Goal: Task Accomplishment & Management: Manage account settings

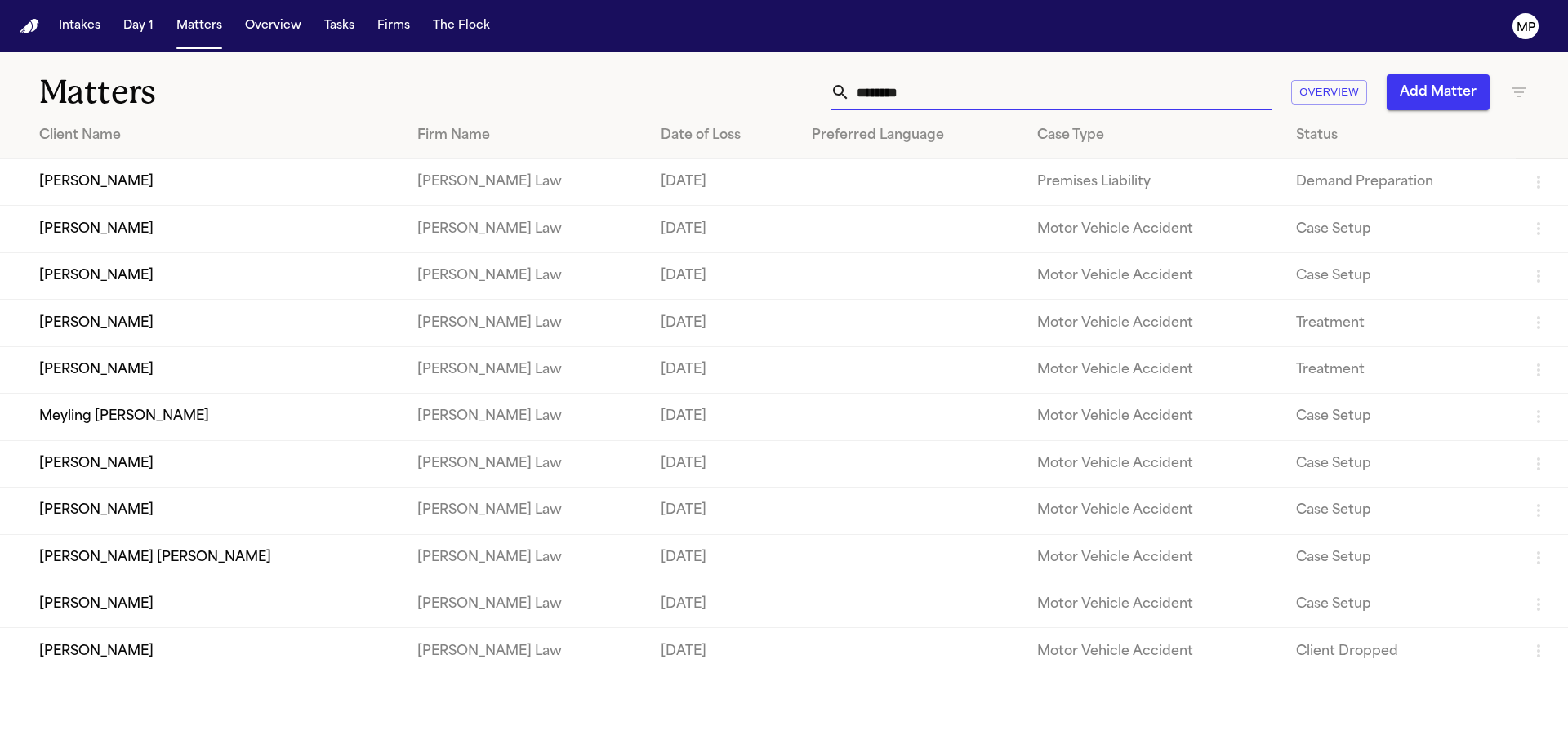
drag, startPoint x: 886, startPoint y: 108, endPoint x: 743, endPoint y: 95, distance: 143.6
click at [743, 95] on div "******** Overview Add Matter" at bounding box center [1001, 93] width 1056 height 36
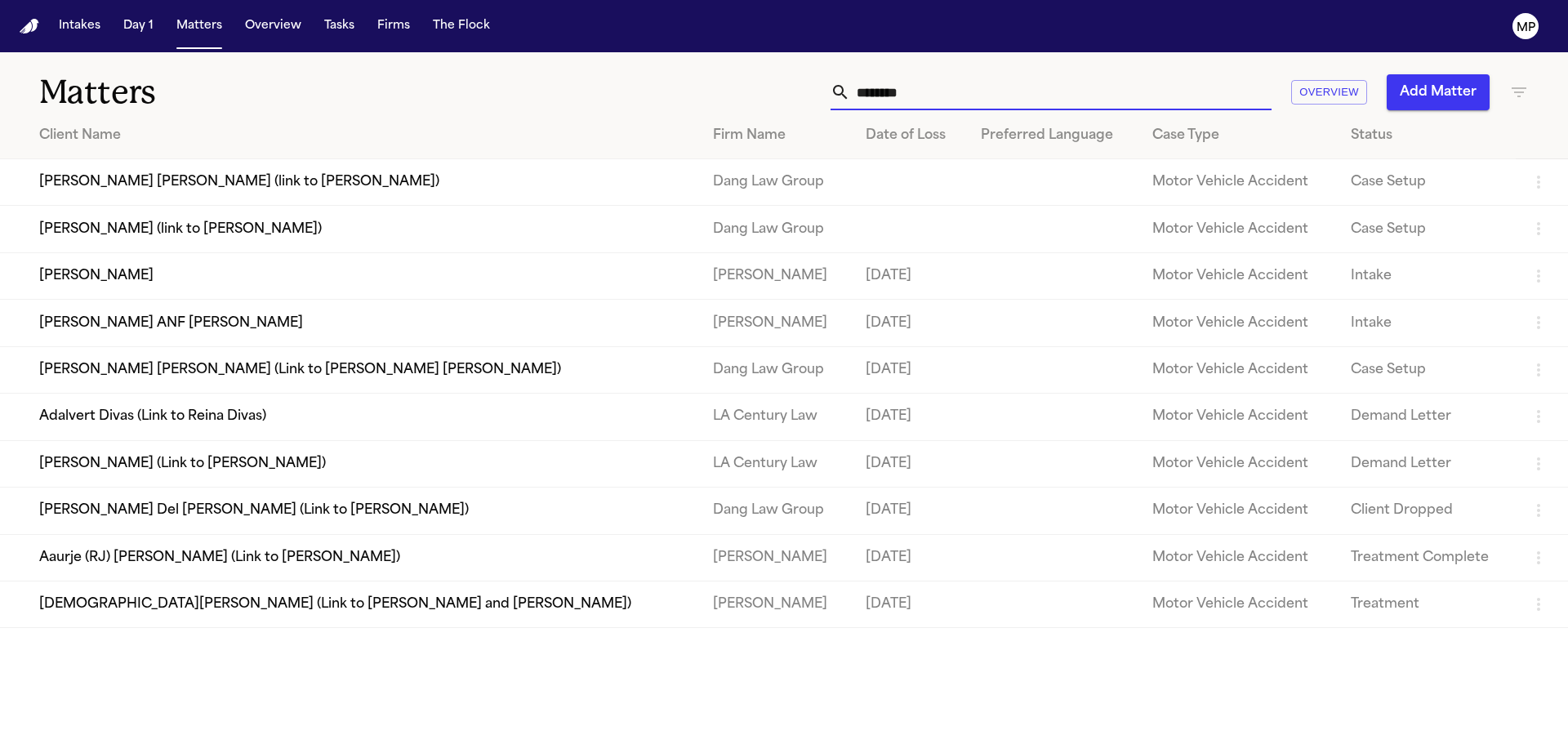
type input "*******"
click at [700, 285] on td "[PERSON_NAME]" at bounding box center [776, 275] width 153 height 46
click at [354, 281] on td "[PERSON_NAME]" at bounding box center [349, 275] width 700 height 46
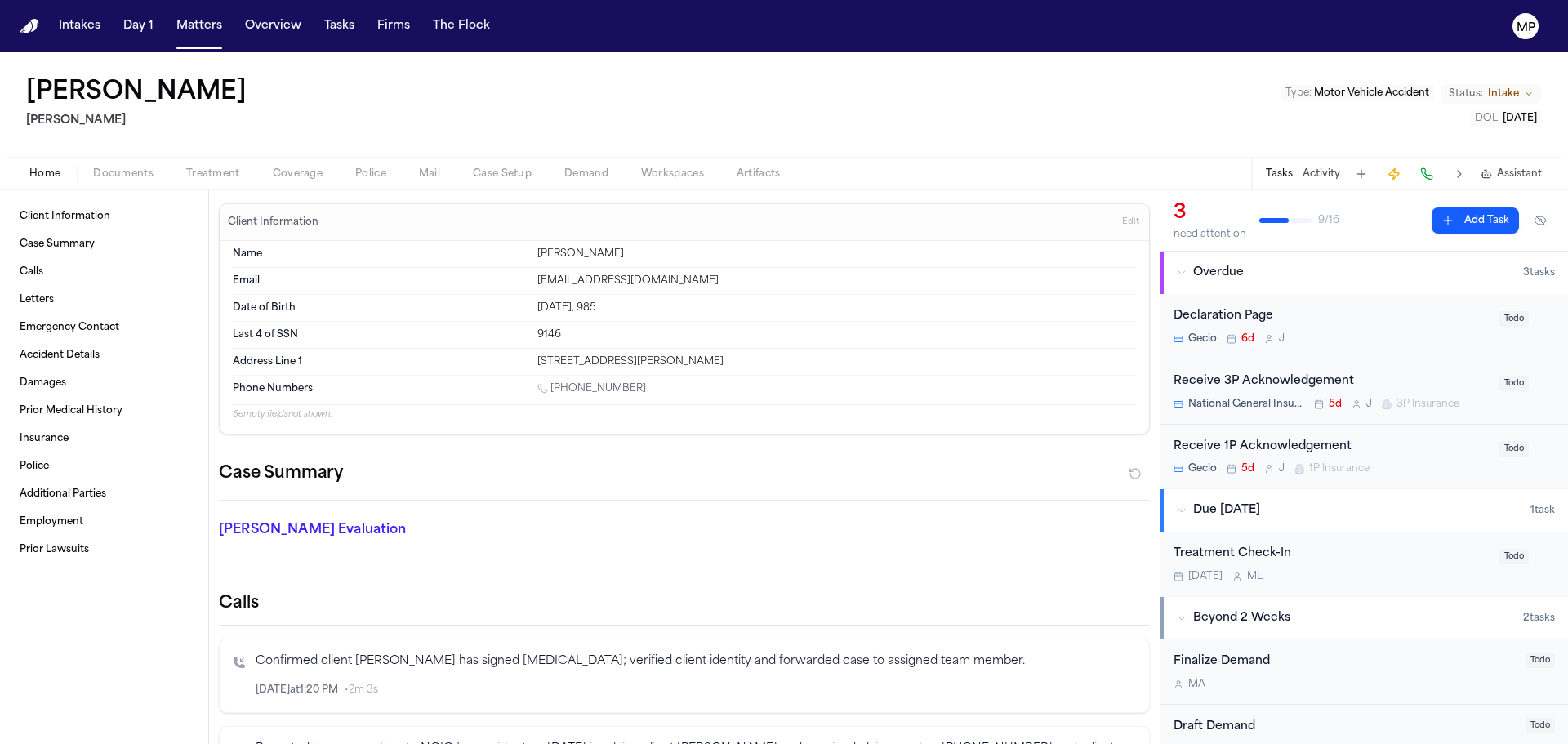
click at [1413, 372] on div "Receive 3P Acknowledgement" at bounding box center [1332, 381] width 316 height 19
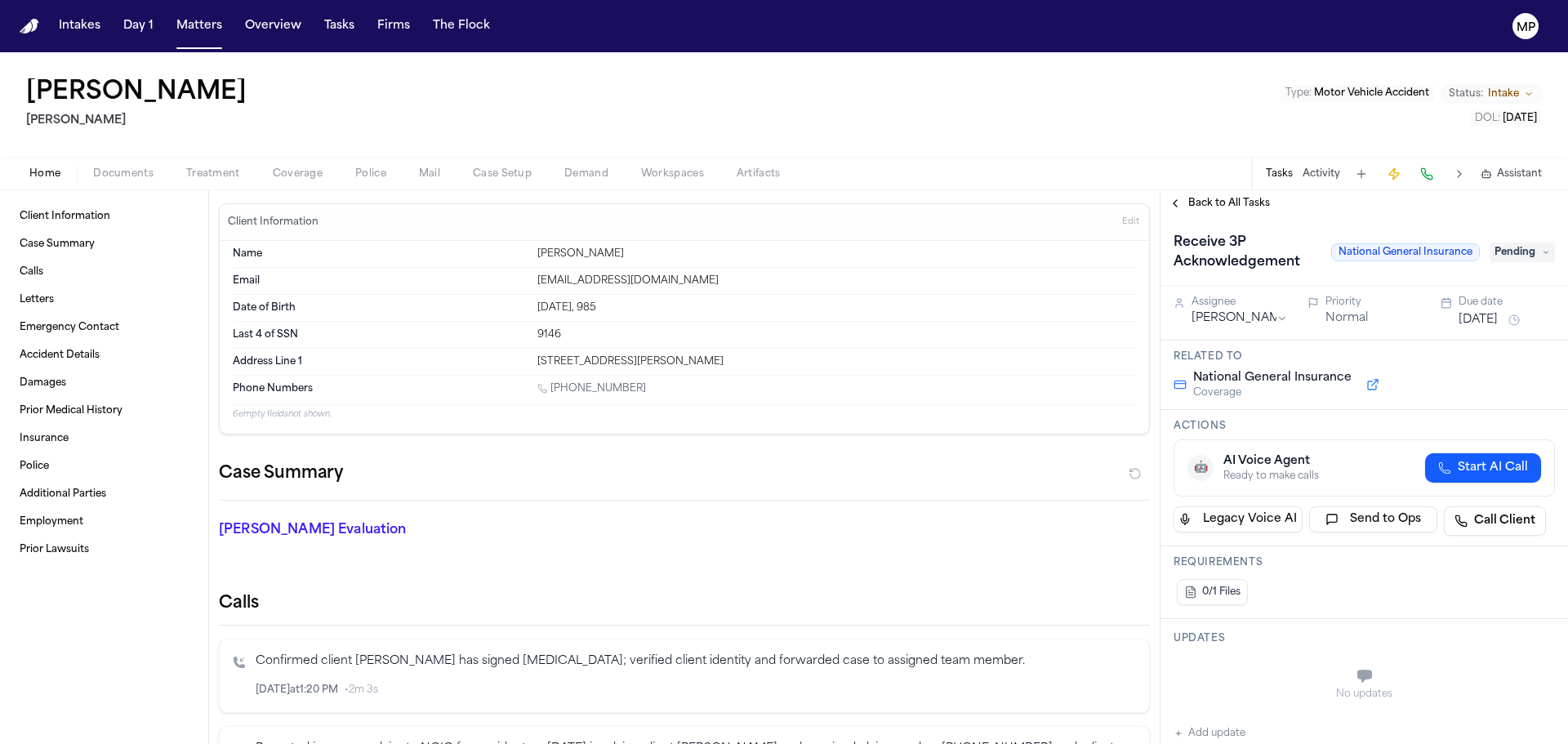
click at [1177, 202] on button "Back to All Tasks" at bounding box center [1220, 203] width 118 height 13
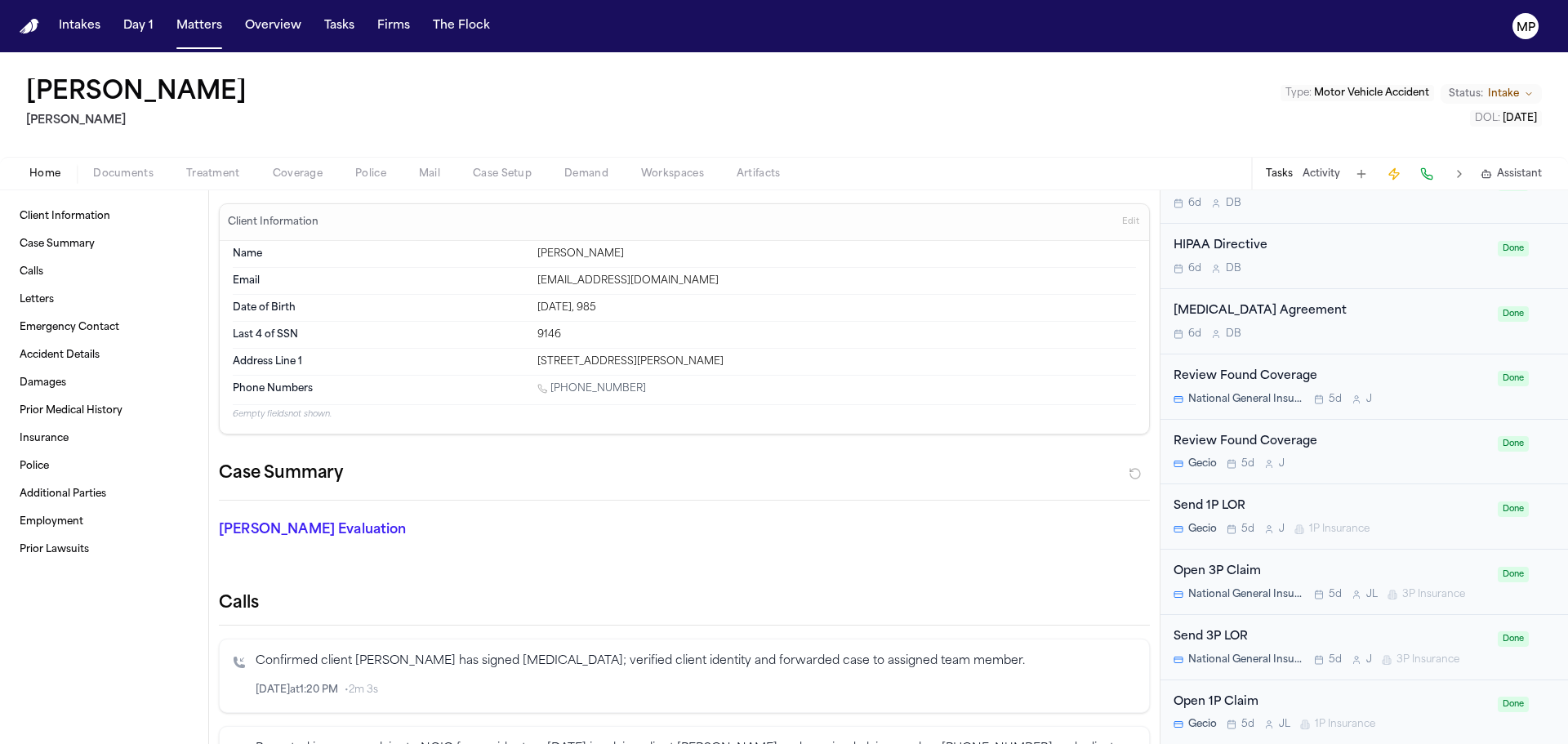
scroll to position [718, 0]
click at [1360, 430] on div "Send 1P LOR Gecio 5d J 1P Insurance Done" at bounding box center [1364, 452] width 408 height 65
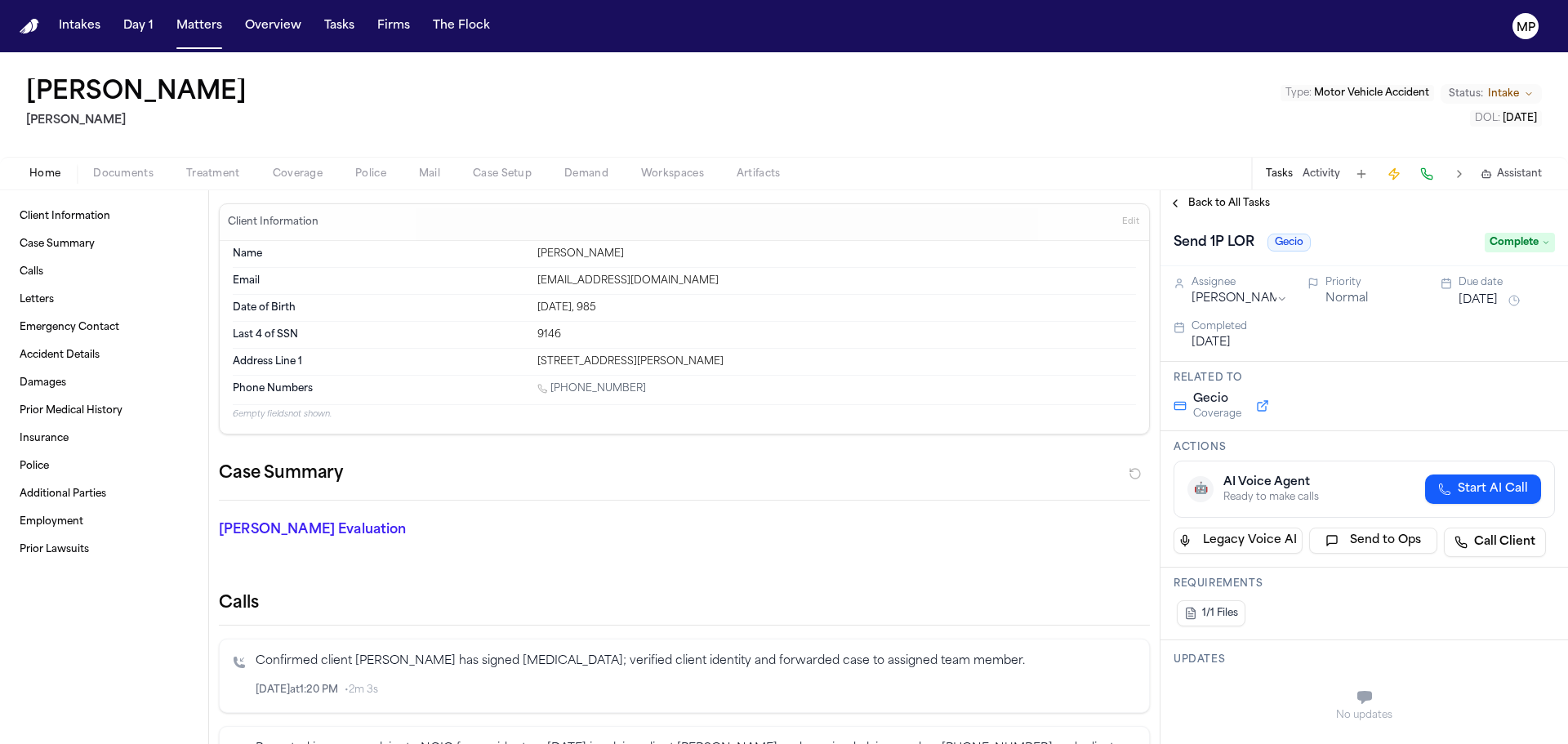
click at [1174, 200] on button "Back to All Tasks" at bounding box center [1220, 203] width 118 height 13
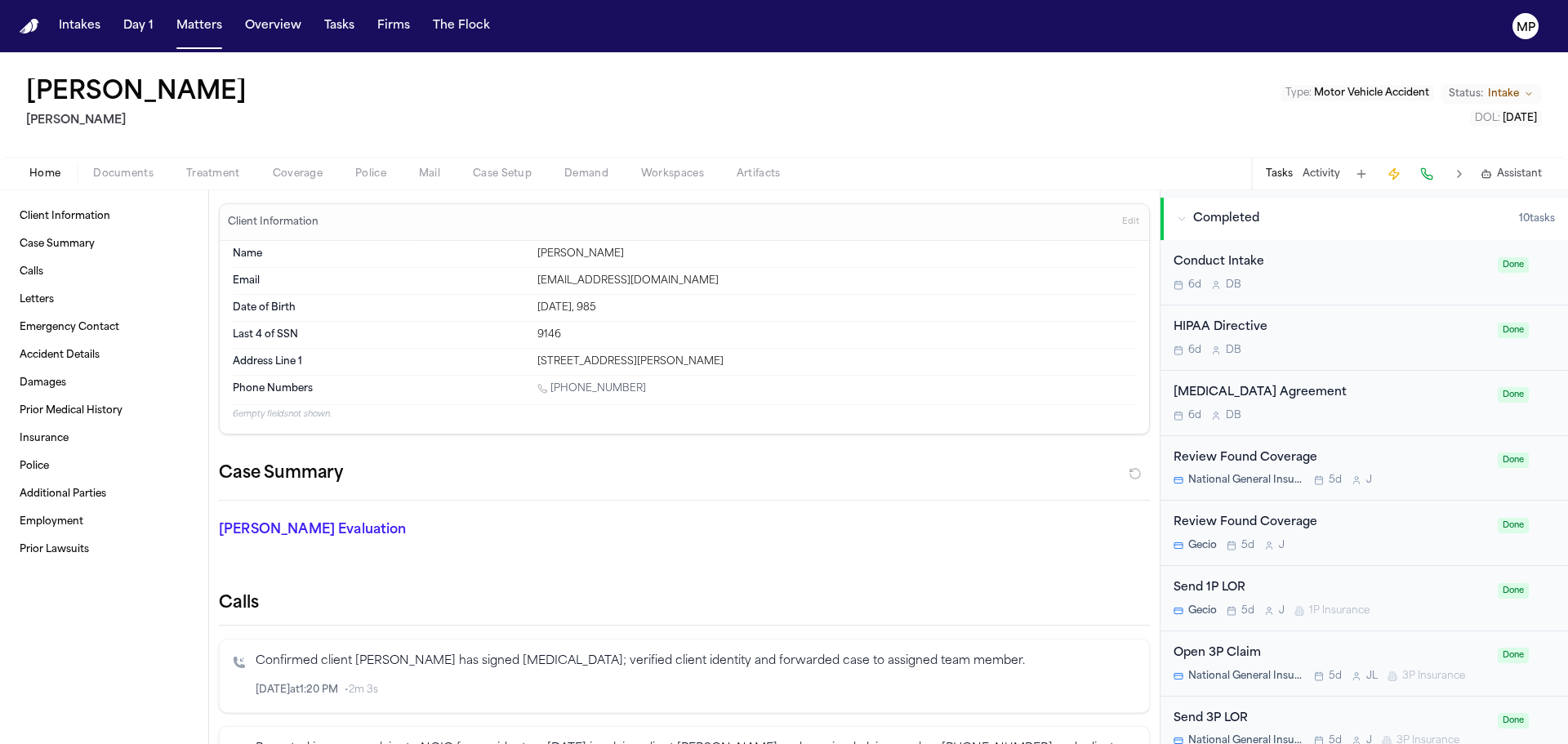
scroll to position [702, 0]
